Goal: Information Seeking & Learning: Learn about a topic

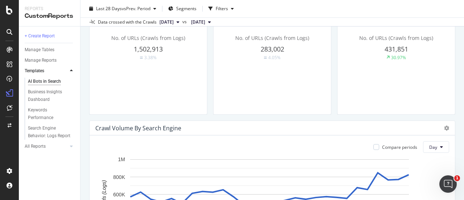
scroll to position [226, 0]
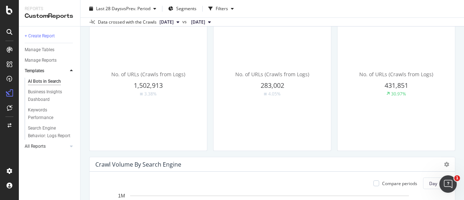
click at [60, 147] on link "All Reports" at bounding box center [46, 147] width 43 height 8
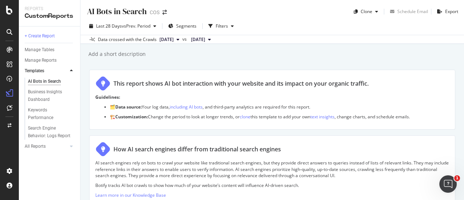
click at [73, 71] on div at bounding box center [71, 70] width 7 height 7
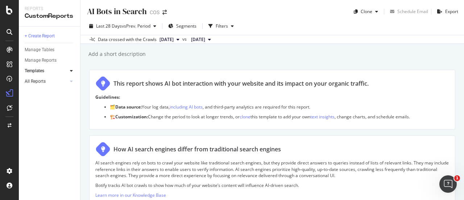
click at [59, 79] on link "All Reports" at bounding box center [46, 82] width 43 height 8
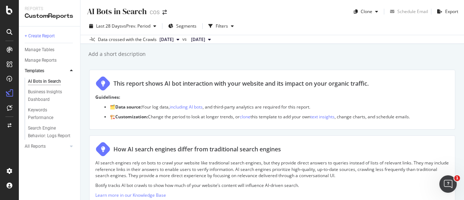
click at [65, 70] on div at bounding box center [64, 70] width 7 height 7
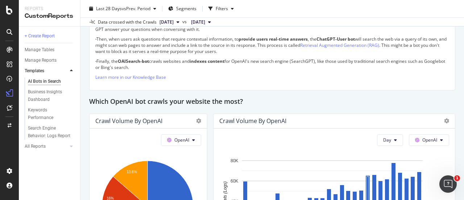
scroll to position [544, 0]
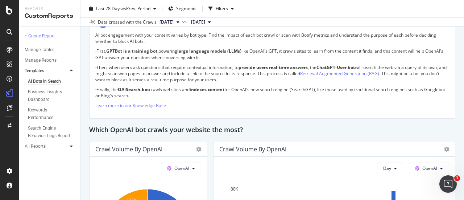
click at [72, 144] on icon at bounding box center [71, 146] width 3 height 4
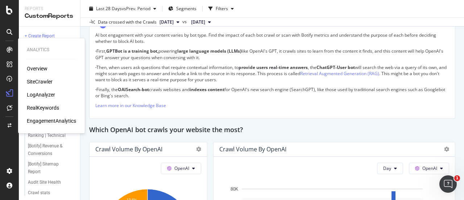
click at [42, 95] on div "LogAnalyzer" at bounding box center [41, 94] width 28 height 7
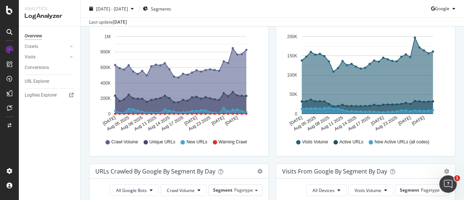
scroll to position [5, 0]
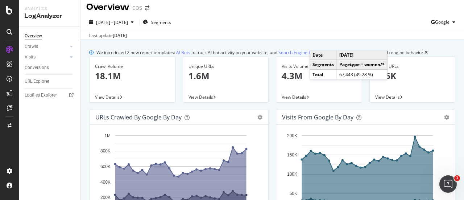
click at [54, 125] on div "Overview Crawls Daily Distribution Segments Distribution HTTP Codes Resources V…" at bounding box center [49, 112] width 61 height 173
click at [42, 95] on div "Logfiles Explorer" at bounding box center [41, 95] width 32 height 8
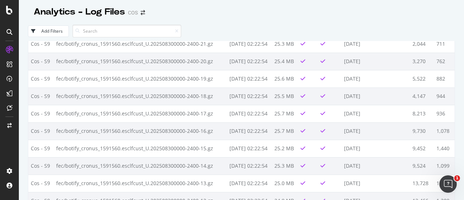
scroll to position [7735, 0]
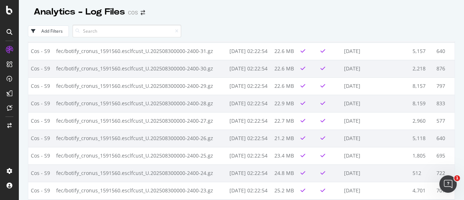
click at [456, 48] on div "Analytics - Log Files COS Add Filters Bucket Filename Date Discovered Size Pars…" at bounding box center [242, 100] width 446 height 200
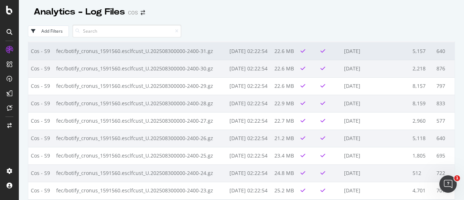
click at [448, 51] on td "640" at bounding box center [444, 50] width 21 height 17
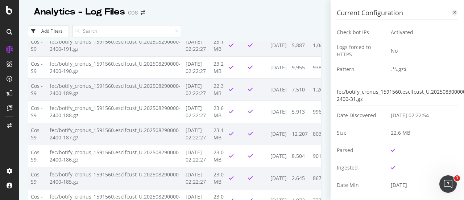
click at [454, 11] on icon at bounding box center [455, 13] width 3 height 4
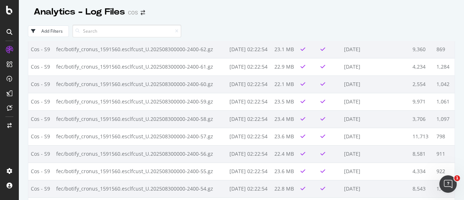
scroll to position [7118, 0]
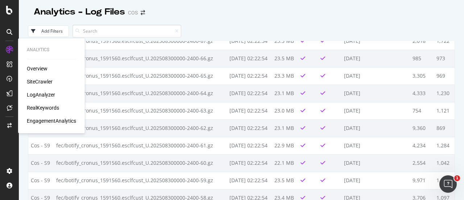
click at [9, 40] on div at bounding box center [9, 33] width 17 height 15
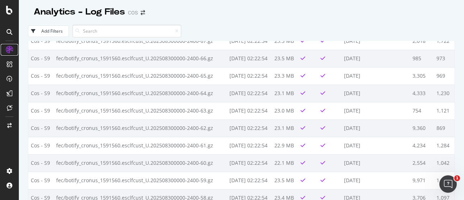
click at [9, 55] on div at bounding box center [10, 50] width 12 height 12
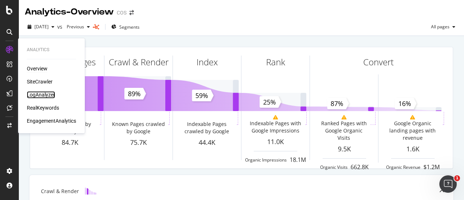
drag, startPoint x: 45, startPoint y: 93, endPoint x: 78, endPoint y: 97, distance: 32.9
click at [45, 93] on div "LogAnalyzer" at bounding box center [41, 94] width 28 height 7
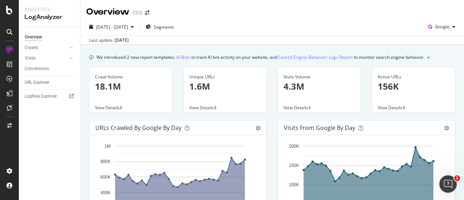
click at [199, 155] on rect "A chart." at bounding box center [180, 185] width 130 height 78
click at [256, 128] on icon "gear" at bounding box center [258, 128] width 5 height 5
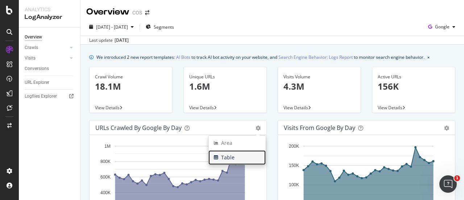
click at [237, 157] on span "Table" at bounding box center [237, 157] width 57 height 11
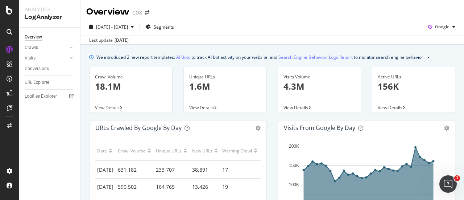
click at [252, 127] on div "Area Table" at bounding box center [255, 127] width 12 height 7
click at [253, 127] on div "Area Table" at bounding box center [255, 127] width 12 height 7
click at [256, 127] on icon "gear" at bounding box center [258, 128] width 5 height 5
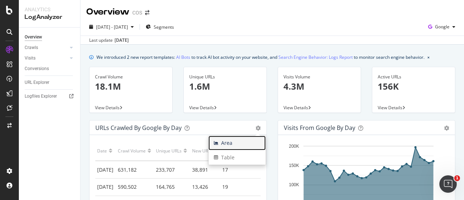
click at [229, 141] on span "Area" at bounding box center [237, 143] width 57 height 11
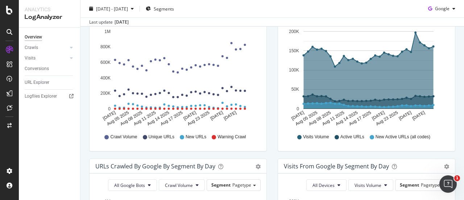
scroll to position [145, 0]
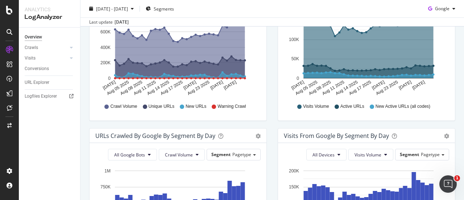
click at [206, 53] on icon "A chart." at bounding box center [180, 46] width 130 height 66
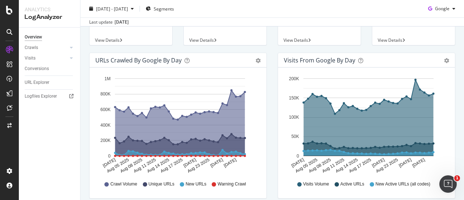
scroll to position [36, 0]
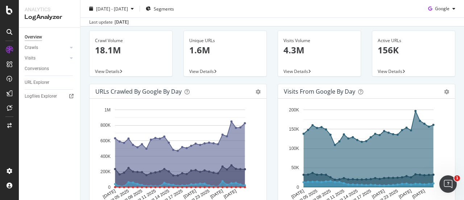
drag, startPoint x: 136, startPoint y: 90, endPoint x: 149, endPoint y: 92, distance: 12.8
click at [136, 90] on div "URLs Crawled by Google by day" at bounding box center [138, 91] width 86 height 7
click at [222, 94] on div "URLs Crawled by Google by day" at bounding box center [169, 91] width 149 height 7
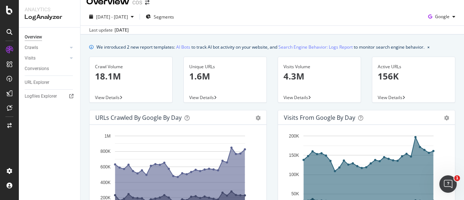
scroll to position [0, 0]
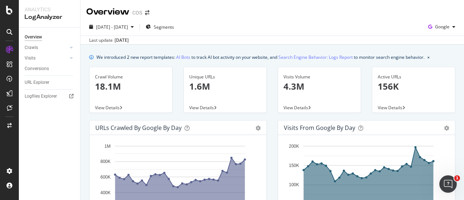
click at [117, 102] on div "Crawl Volume 18.1M View Details" at bounding box center [130, 90] width 83 height 46
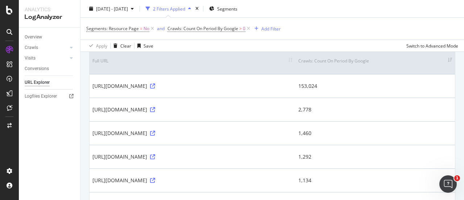
scroll to position [36, 0]
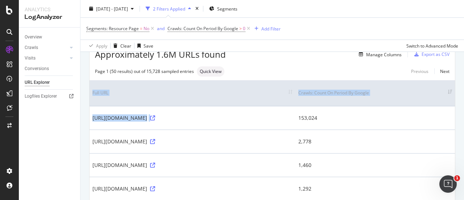
drag, startPoint x: 248, startPoint y: 118, endPoint x: 103, endPoint y: 116, distance: 145.2
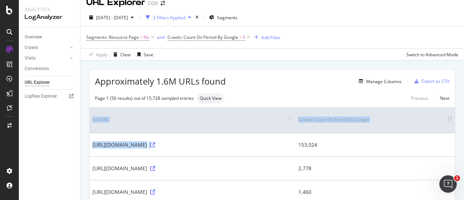
scroll to position [0, 0]
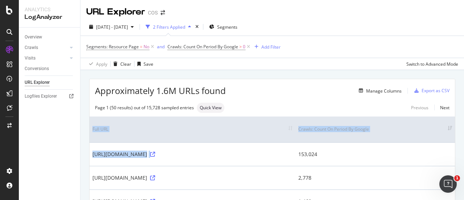
click at [266, 124] on th "Full URL" at bounding box center [193, 129] width 206 height 26
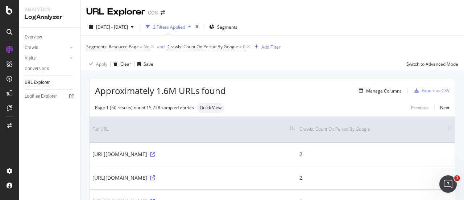
click at [296, 128] on th "Full URL" at bounding box center [193, 129] width 207 height 26
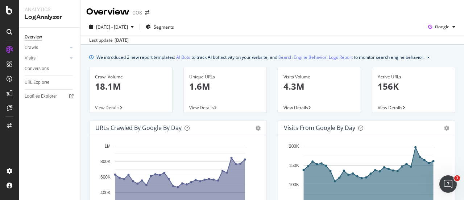
click at [111, 79] on div "Crawl Volume 18.1M" at bounding box center [131, 84] width 72 height 35
